Goal: Information Seeking & Learning: Learn about a topic

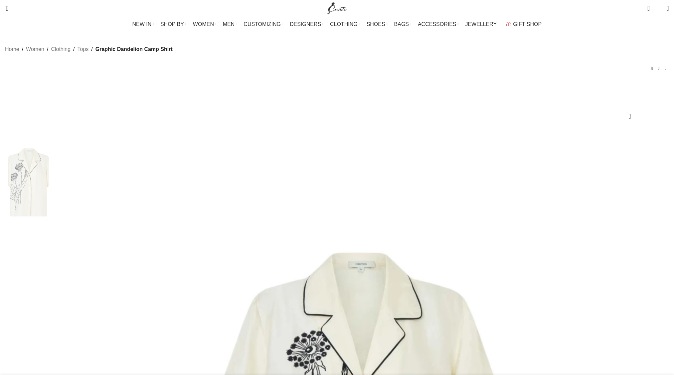
scroll to position [50, 0]
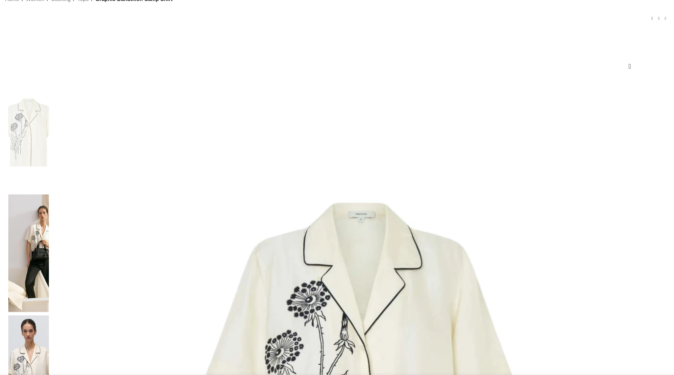
drag, startPoint x: 410, startPoint y: 59, endPoint x: 483, endPoint y: 72, distance: 74.3
copy h1 "Graphic Dandelion Camp Shirt"
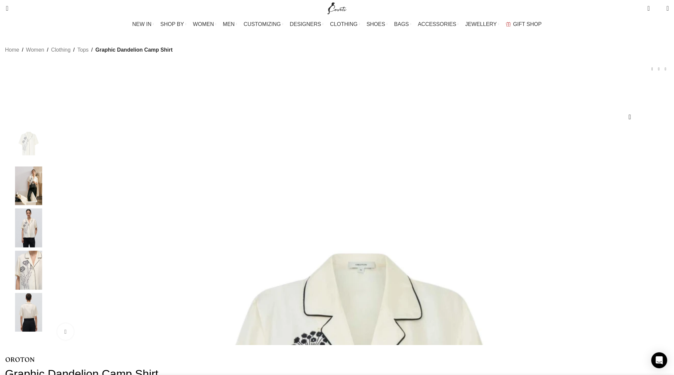
scroll to position [0, 1120]
click at [447, 367] on h1 "Graphic Dandelion Camp Shirt" at bounding box center [337, 374] width 664 height 14
click at [429, 367] on h1 "Graphic Dandelion Camp Shirt" at bounding box center [337, 374] width 664 height 14
copy h1 "Graphic Dandelion Camp Shirt"
click at [443, 367] on h1 "Graphic Dandelion Camp Shirt" at bounding box center [337, 374] width 664 height 14
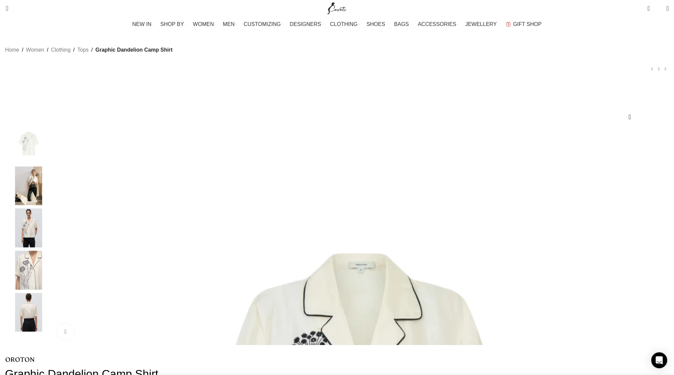
click at [447, 367] on h1 "Graphic Dandelion Camp Shirt" at bounding box center [337, 374] width 664 height 14
drag, startPoint x: 475, startPoint y: 123, endPoint x: 409, endPoint y: 110, distance: 67.2
copy h1 "Graphic Dandelion Camp Shirt"
